Goal: Task Accomplishment & Management: Use online tool/utility

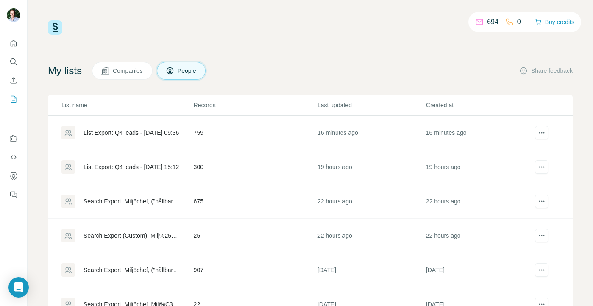
click at [159, 134] on div "List Export: Q4 leads - [DATE] 09:36" at bounding box center [131, 132] width 95 height 8
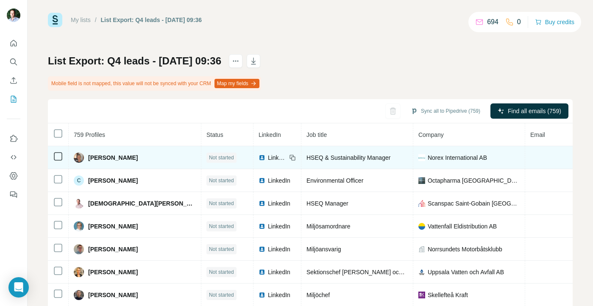
scroll to position [7, 0]
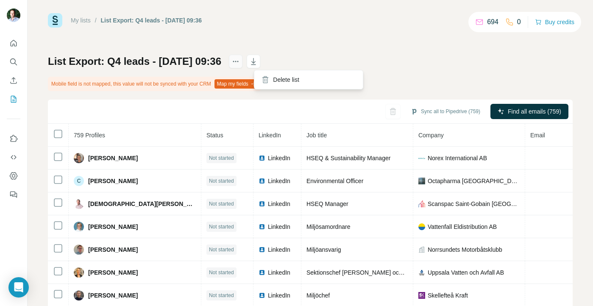
click at [240, 62] on icon "actions" at bounding box center [235, 61] width 8 height 8
click at [275, 38] on div "My lists / List Export: Q4 leads - [DATE] 09:36 694 0 Buy credits List Export: …" at bounding box center [310, 180] width 525 height 334
click at [14, 99] on icon "My lists" at bounding box center [13, 99] width 8 height 8
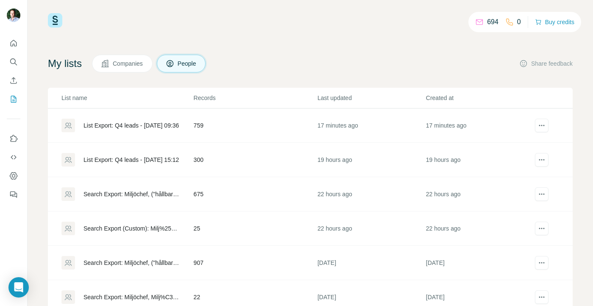
click at [136, 160] on div "List Export: Q4 leads - [DATE] 15:12" at bounding box center [131, 160] width 95 height 8
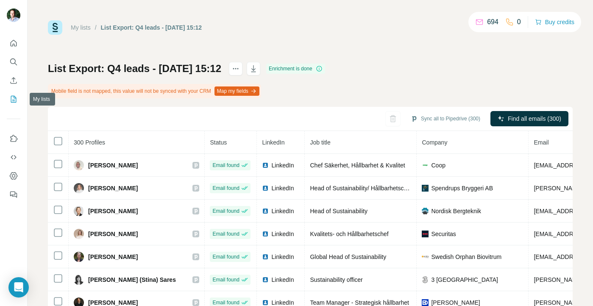
click at [13, 100] on icon "My lists" at bounding box center [14, 99] width 4 height 6
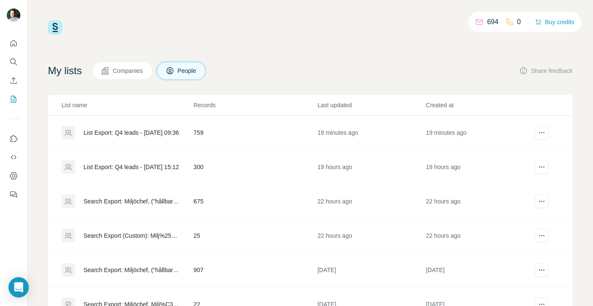
click at [118, 132] on div "List Export: Q4 leads - [DATE] 09:36" at bounding box center [131, 132] width 95 height 8
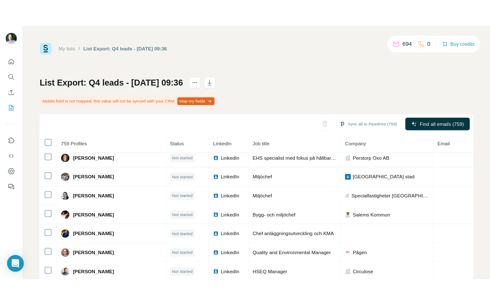
scroll to position [905, 1]
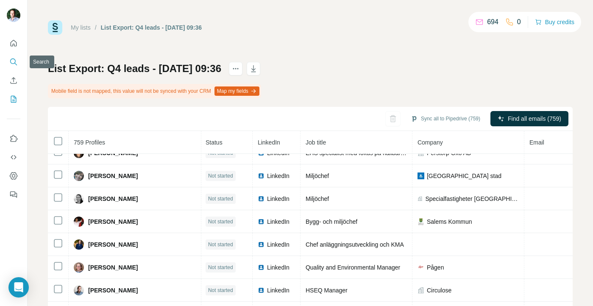
click at [14, 60] on icon "Search" at bounding box center [13, 62] width 8 height 8
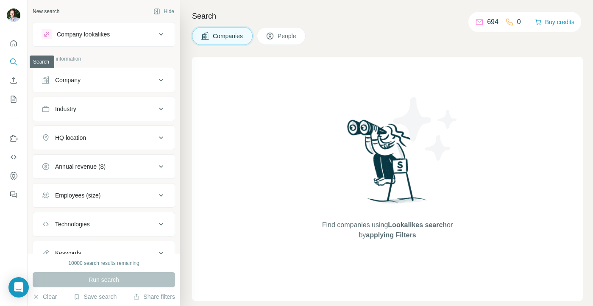
click at [14, 60] on icon "Search" at bounding box center [13, 62] width 8 height 8
click at [15, 102] on icon "My lists" at bounding box center [14, 99] width 6 height 7
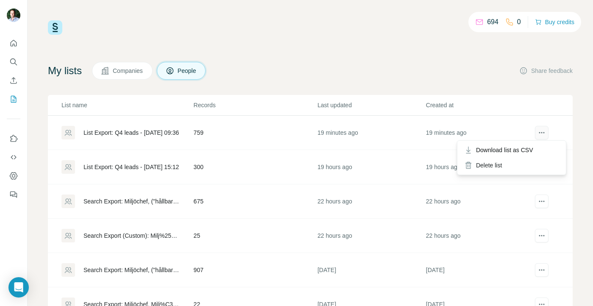
click at [542, 133] on icon "actions" at bounding box center [542, 132] width 8 height 8
click at [517, 150] on span "Download list as CSV" at bounding box center [504, 150] width 57 height 8
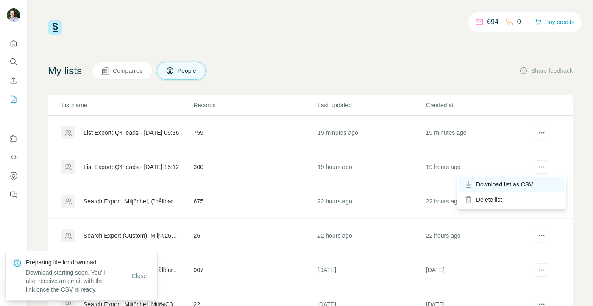
click at [521, 187] on span "Download list as CSV" at bounding box center [504, 184] width 57 height 8
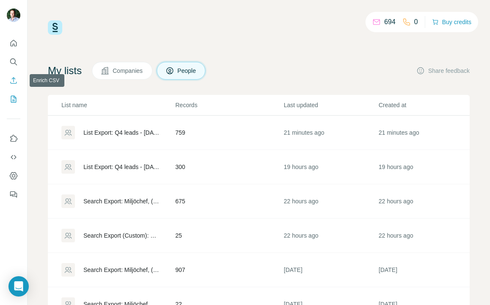
click at [14, 80] on icon "Enrich CSV" at bounding box center [13, 80] width 8 height 8
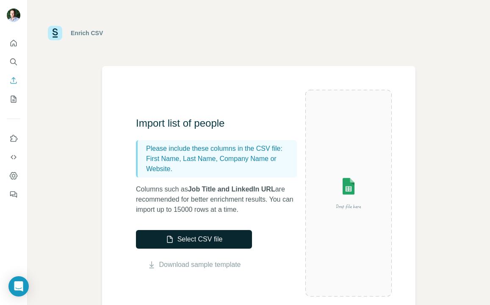
click at [201, 238] on button "Select CSV file" at bounding box center [194, 239] width 116 height 19
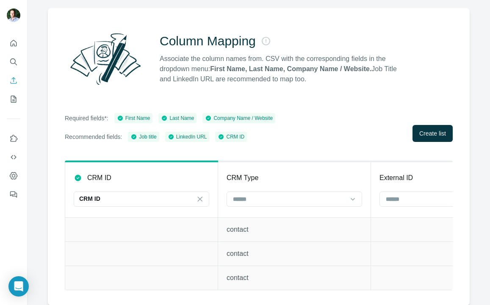
scroll to position [58, 0]
click at [353, 199] on icon at bounding box center [353, 199] width 4 height 3
click at [354, 182] on div "CRM Type" at bounding box center [295, 178] width 136 height 10
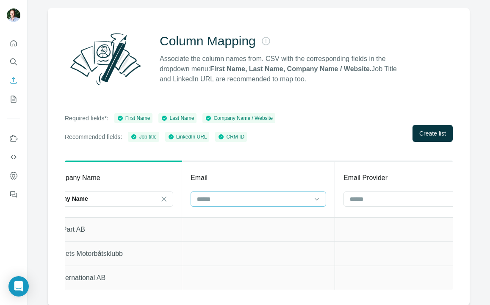
scroll to position [0, 814]
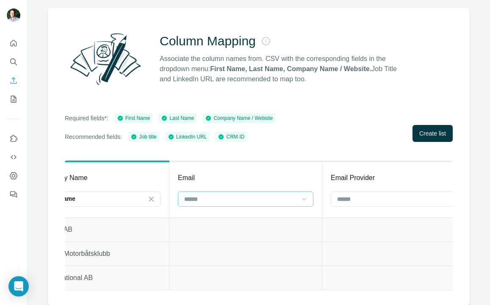
click at [306, 200] on icon at bounding box center [304, 199] width 8 height 8
click at [312, 187] on th "Email" at bounding box center [246, 190] width 153 height 56
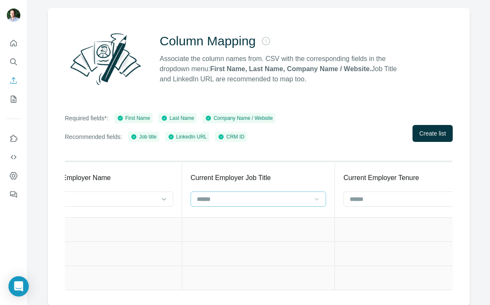
scroll to position [0, 2939]
click at [320, 199] on icon at bounding box center [321, 199] width 4 height 3
click at [335, 190] on th "Current Employer Job Title" at bounding box center [263, 190] width 153 height 56
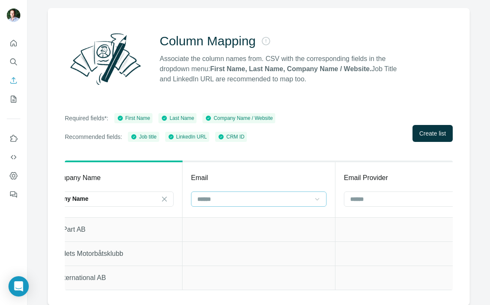
scroll to position [0, 804]
click at [432, 135] on span "Create list" at bounding box center [433, 133] width 27 height 8
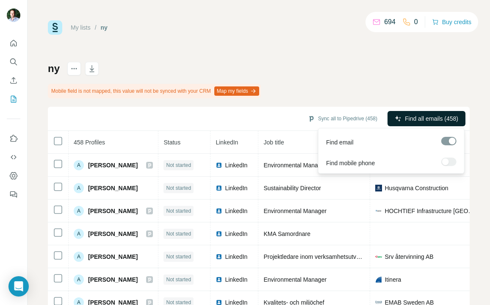
click at [421, 117] on span "Find all emails (458)" at bounding box center [431, 118] width 53 height 8
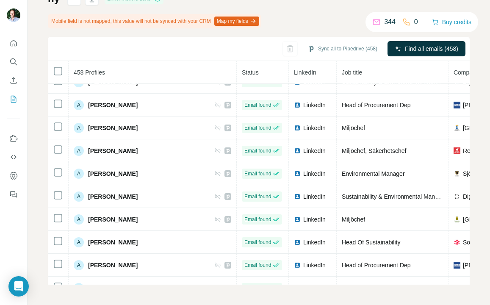
scroll to position [193, 0]
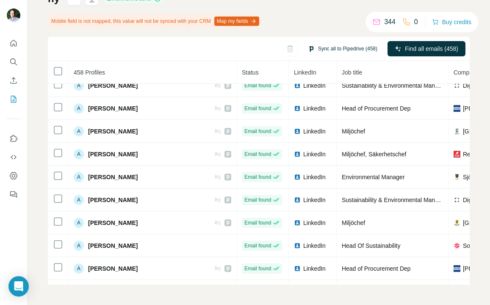
click at [342, 49] on button "Sync all to Pipedrive (458)" at bounding box center [342, 48] width 81 height 13
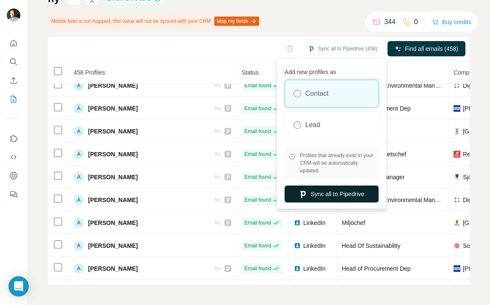
click at [333, 193] on button "Sync all to Pipedrive" at bounding box center [332, 194] width 94 height 17
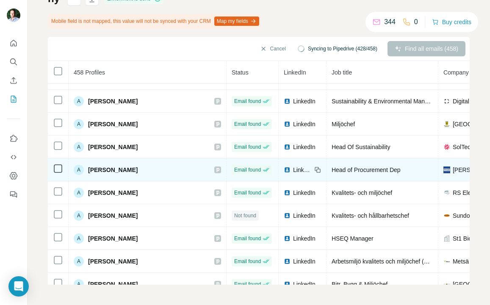
scroll to position [294, 0]
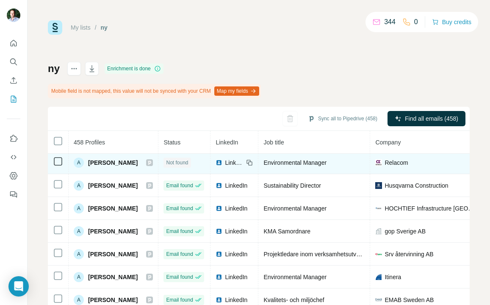
scroll to position [4, 0]
